Goal: Transaction & Acquisition: Download file/media

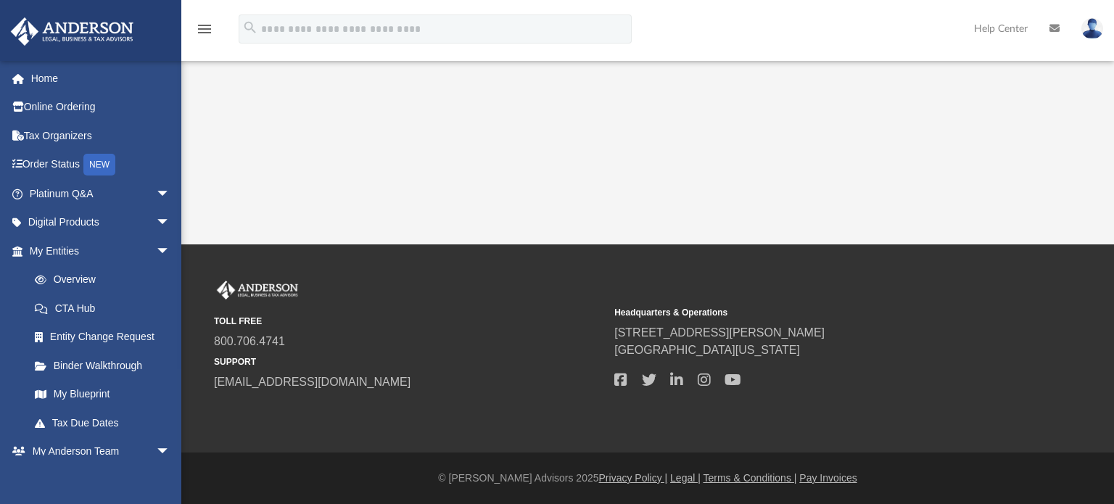
drag, startPoint x: 342, startPoint y: 4, endPoint x: 339, endPoint y: 20, distance: 16.2
click at [342, 5] on div "menu search Site Menu add [EMAIL_ADDRESS][DOMAIN_NAME] My Profile Reset Passwor…" at bounding box center [557, 30] width 1114 height 60
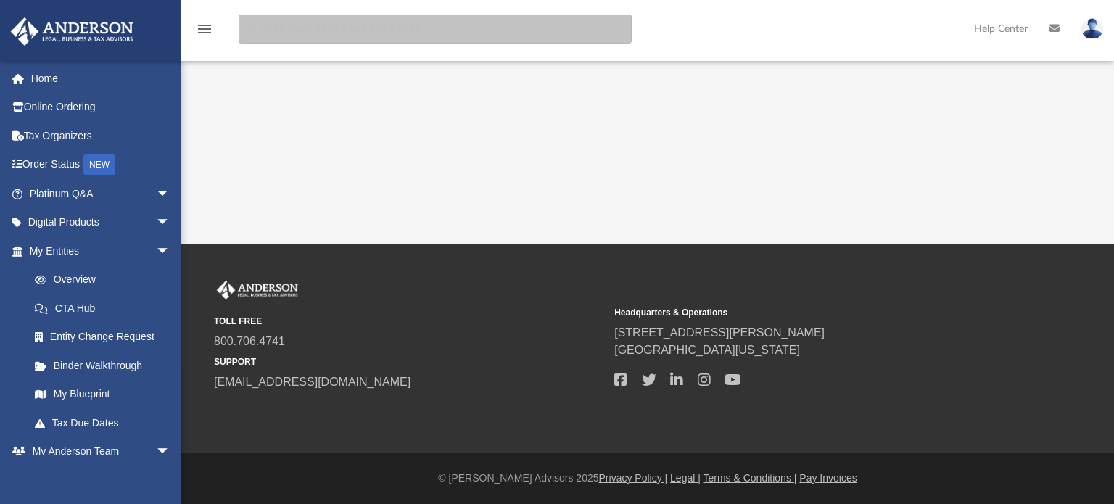
click at [347, 38] on input "search" at bounding box center [435, 29] width 393 height 29
click at [342, 35] on input "search" at bounding box center [435, 29] width 393 height 29
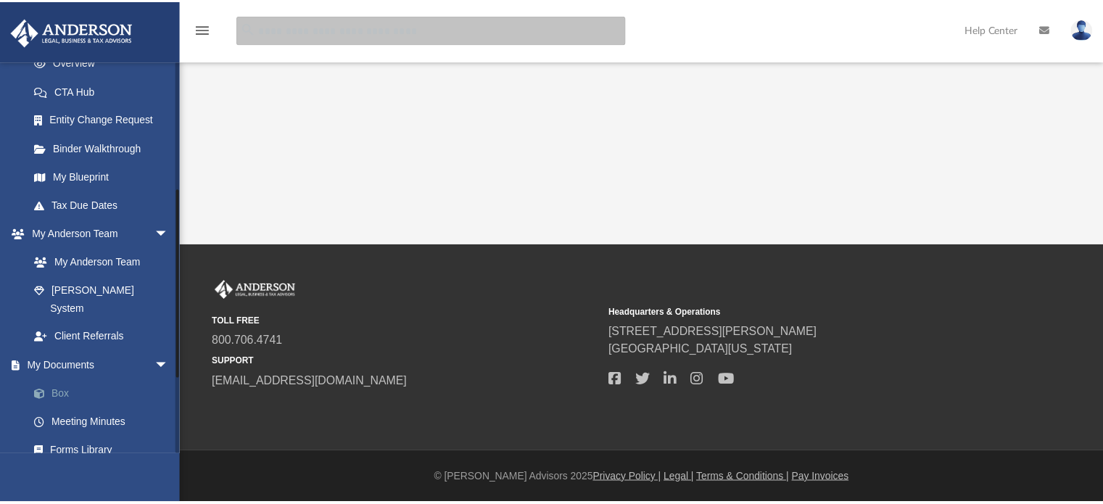
scroll to position [290, 0]
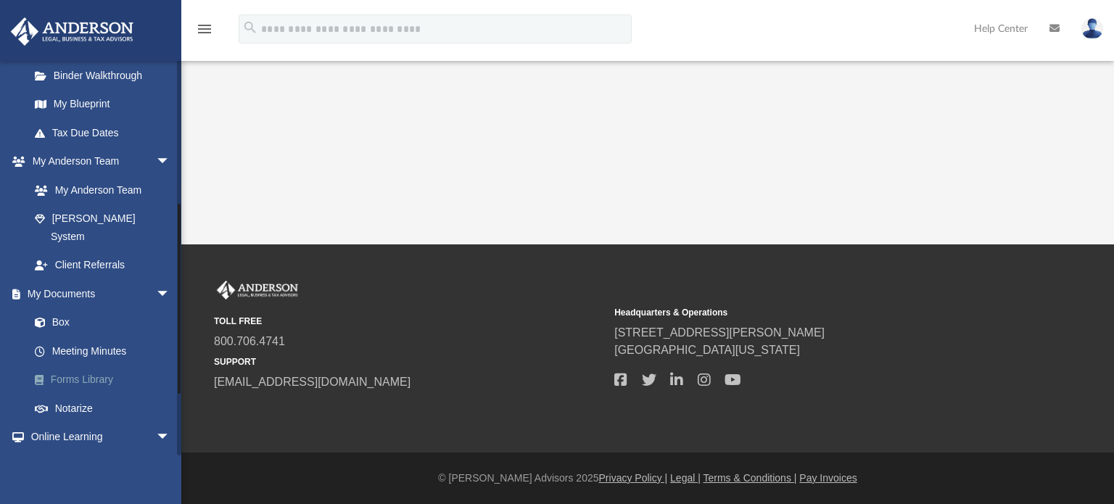
click at [99, 366] on link "Forms Library" at bounding box center [106, 380] width 172 height 29
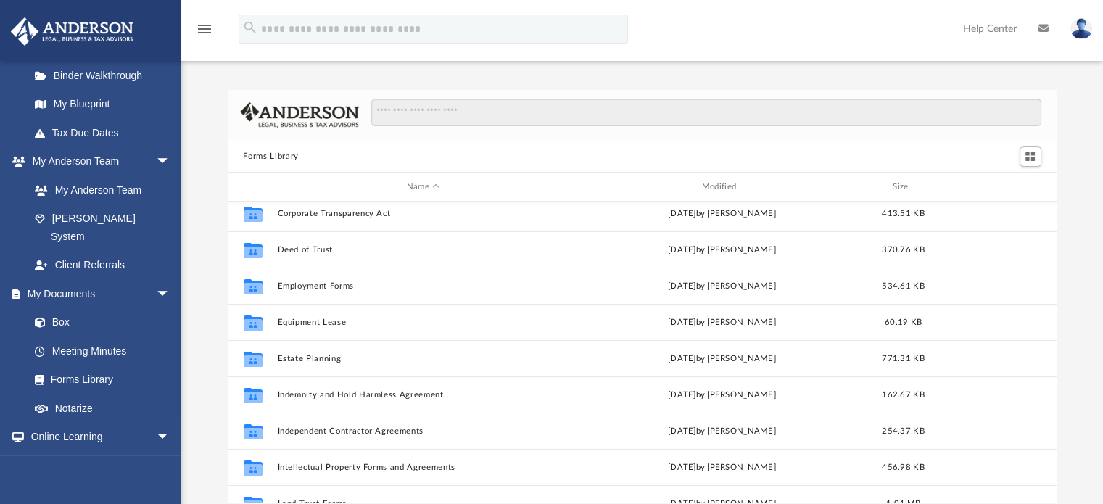
scroll to position [363, 0]
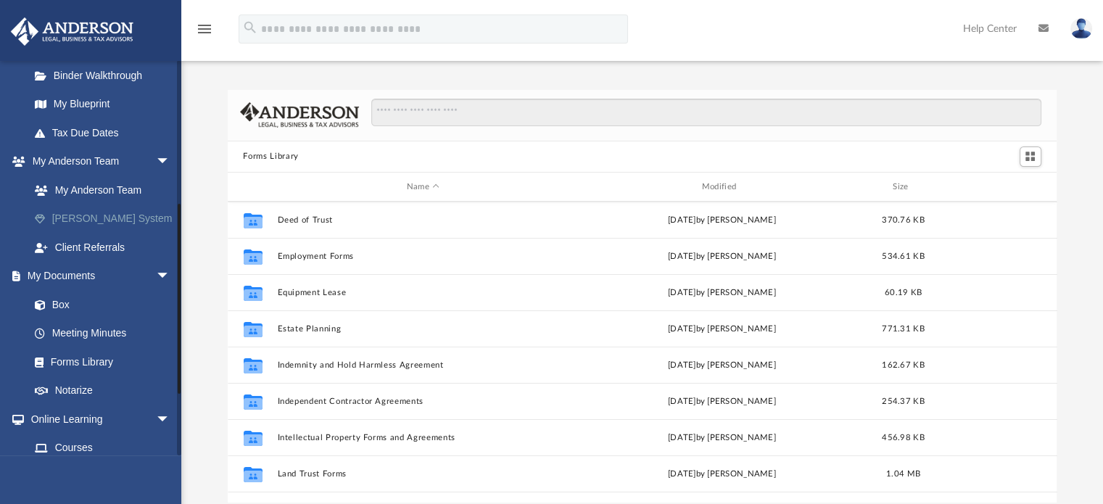
drag, startPoint x: 445, startPoint y: 395, endPoint x: 169, endPoint y: 220, distance: 325.9
click at [192, 215] on div "Forms Library Name Modified Size Collaborated Folder Corporate Transparency Act…" at bounding box center [642, 296] width 922 height 413
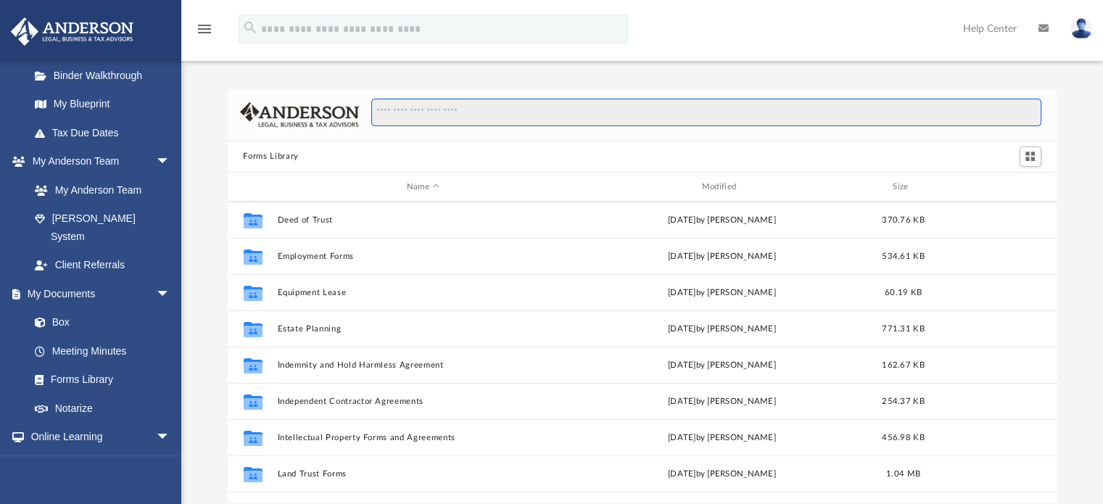
click at [524, 110] on input "Search files and folders" at bounding box center [705, 113] width 669 height 28
paste input "**********"
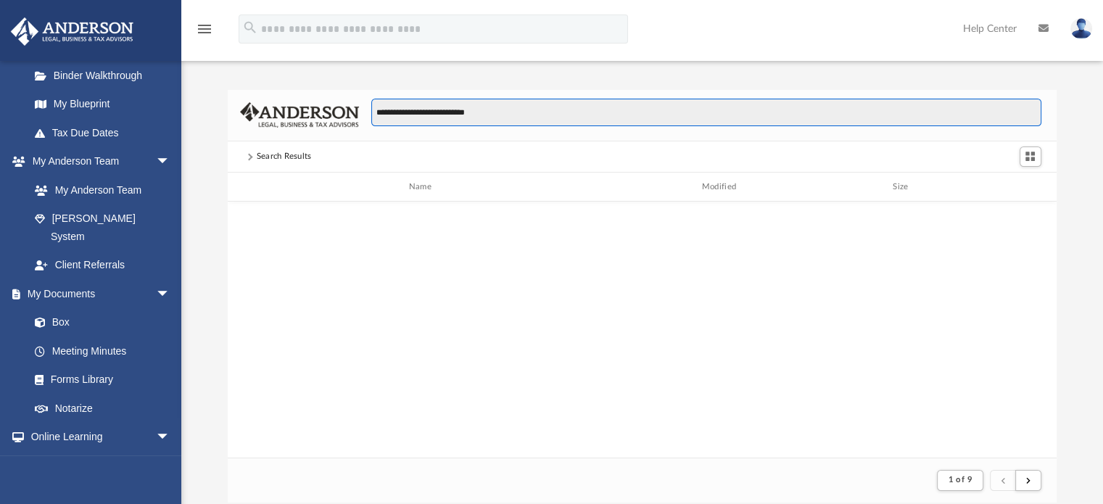
scroll to position [273, 818]
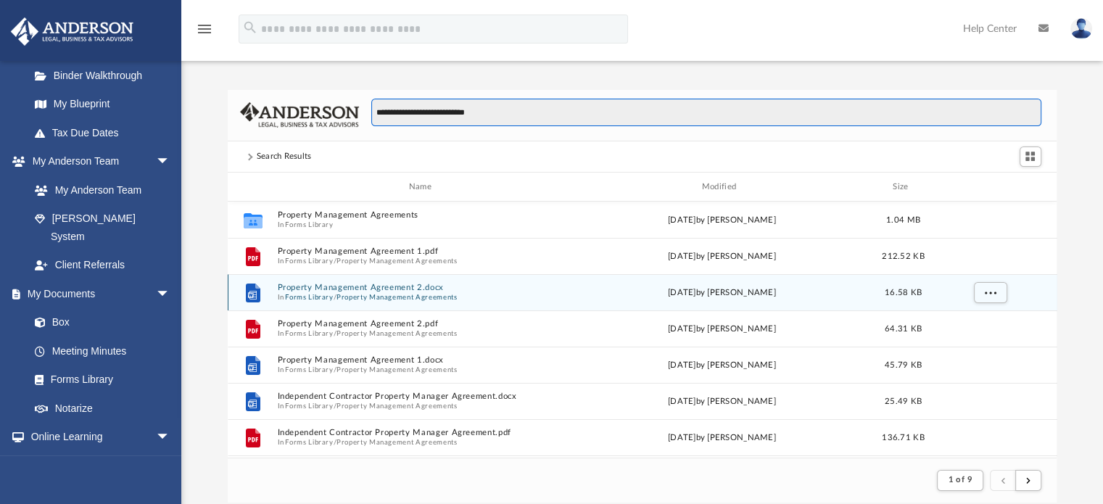
type input "**********"
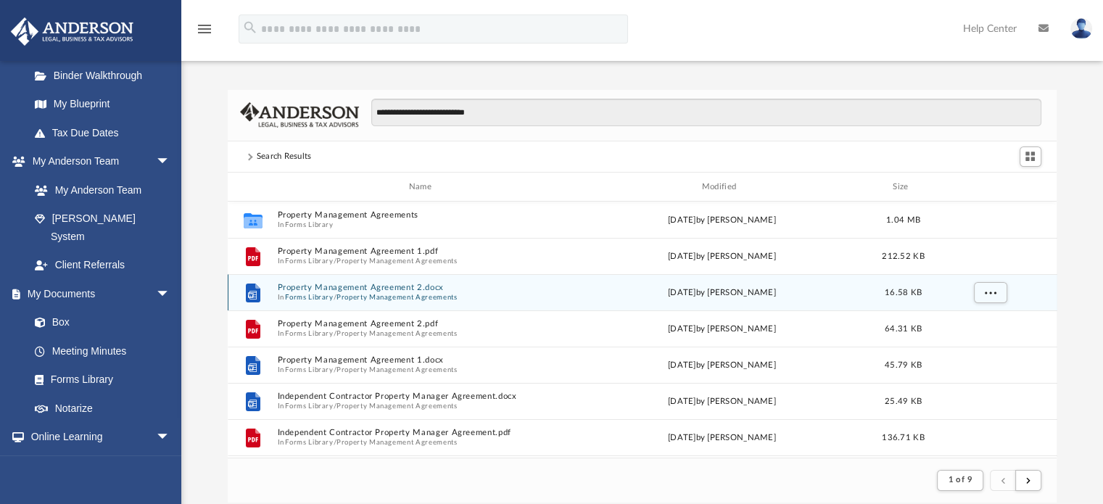
click at [384, 284] on button "Property Management Agreement 2.docx" at bounding box center [423, 288] width 292 height 9
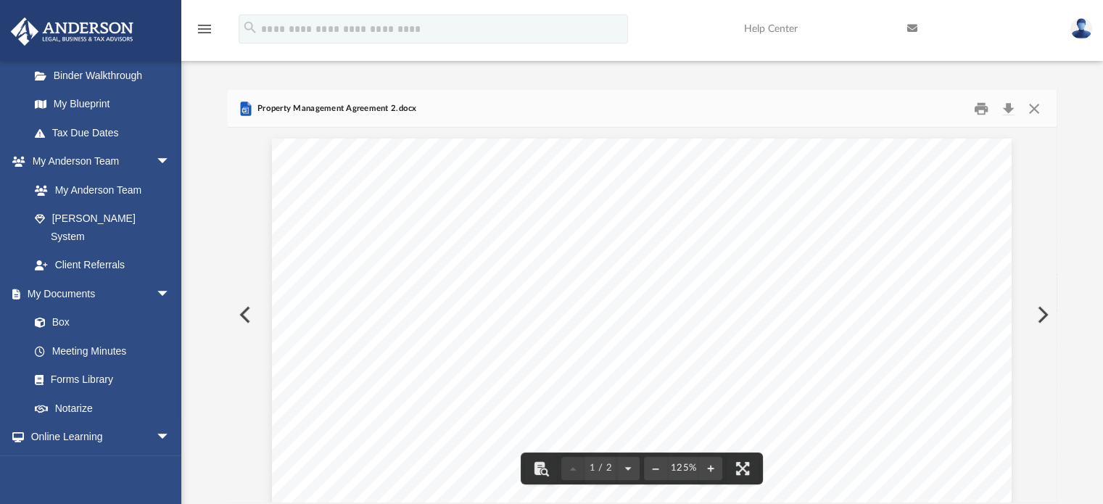
drag, startPoint x: 437, startPoint y: 319, endPoint x: 356, endPoint y: 277, distance: 91.5
click at [1002, 108] on button "Download" at bounding box center [1009, 108] width 26 height 22
